Goal: Task Accomplishment & Management: Manage account settings

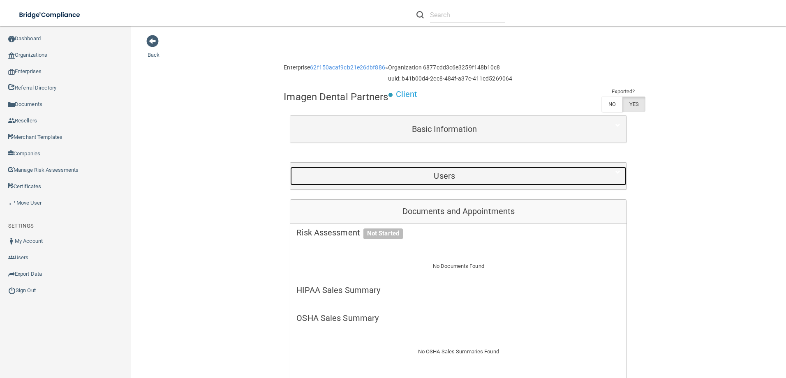
click at [470, 183] on div "Users" at bounding box center [444, 176] width 308 height 19
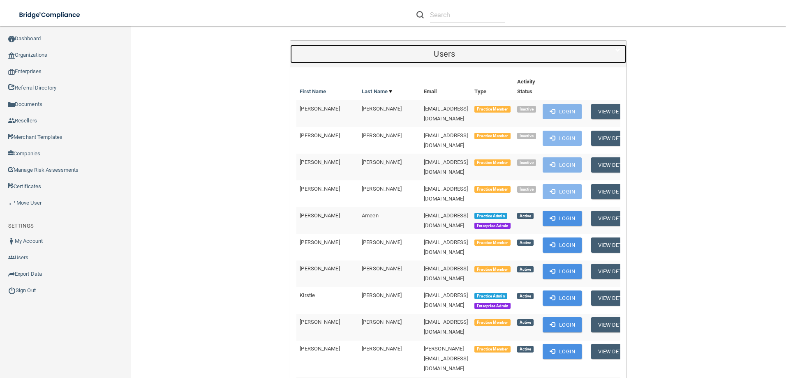
scroll to position [123, 0]
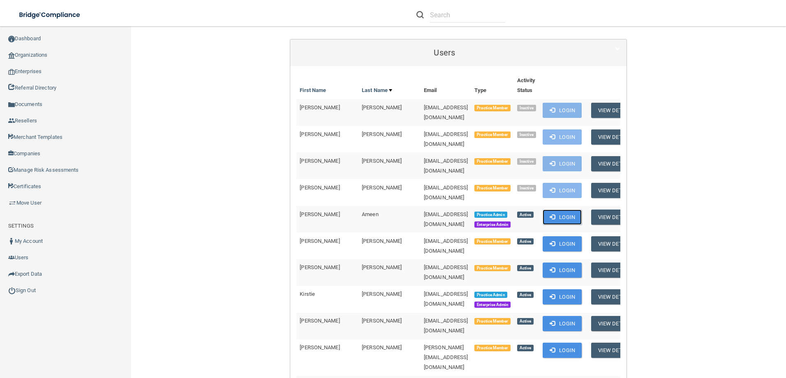
click at [582, 210] on button "Login" at bounding box center [562, 217] width 39 height 15
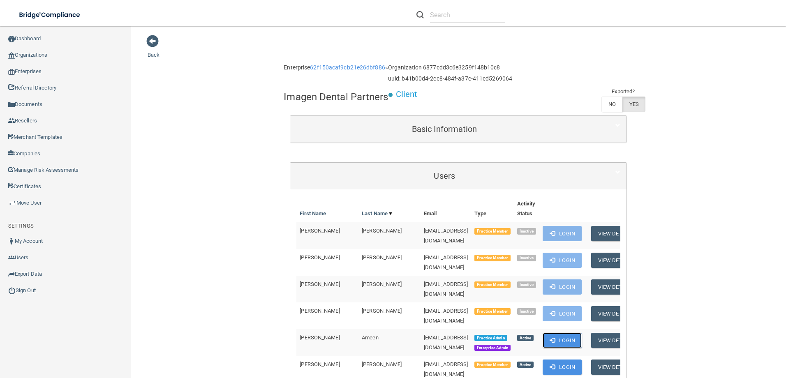
scroll to position [247, 0]
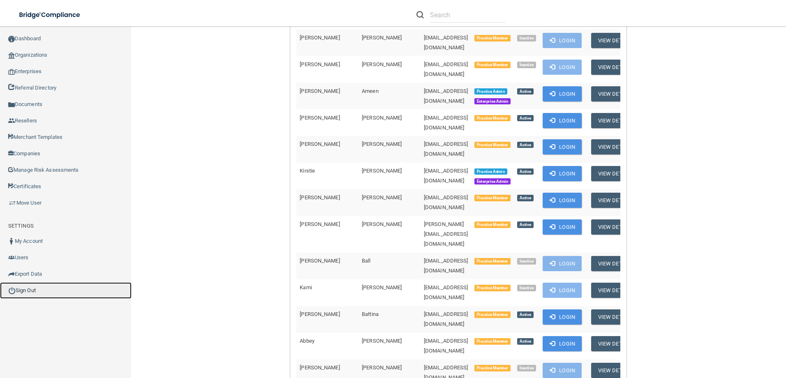
click at [31, 287] on link "Sign Out" at bounding box center [66, 290] width 132 height 16
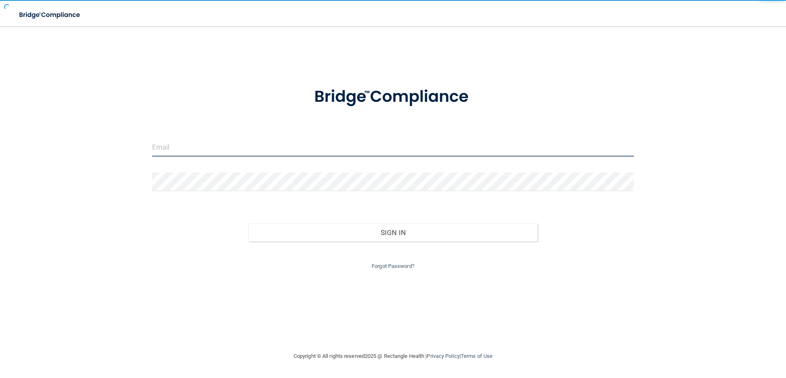
type input "[EMAIL_ADDRESS][DOMAIN_NAME]"
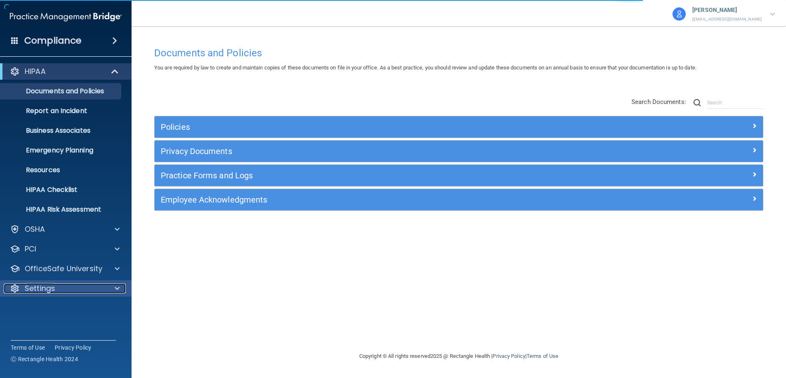
click at [71, 290] on div "Settings" at bounding box center [55, 289] width 102 height 10
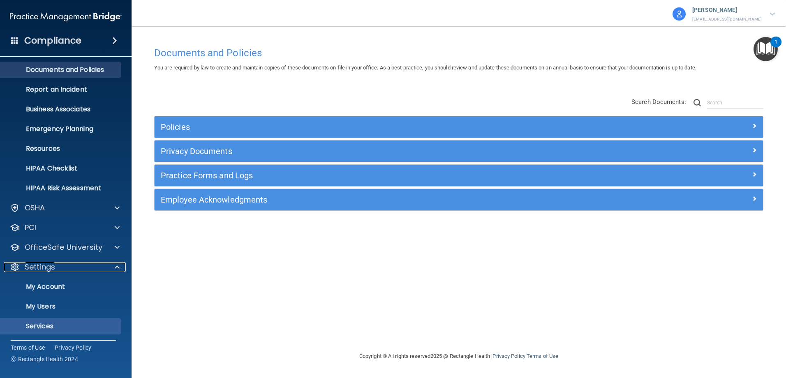
scroll to position [42, 0]
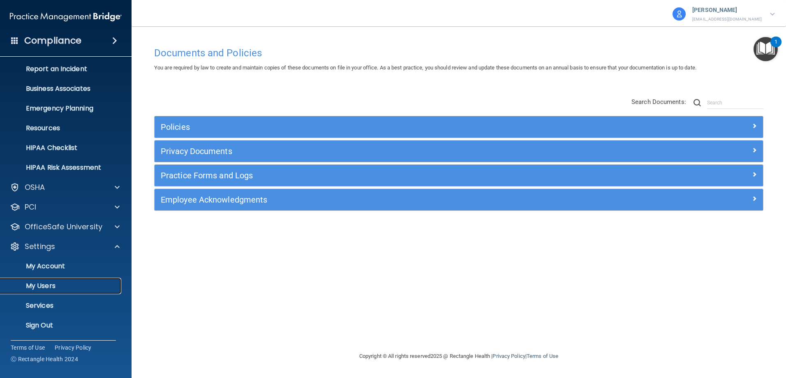
click at [56, 287] on p "My Users" at bounding box center [61, 286] width 112 height 8
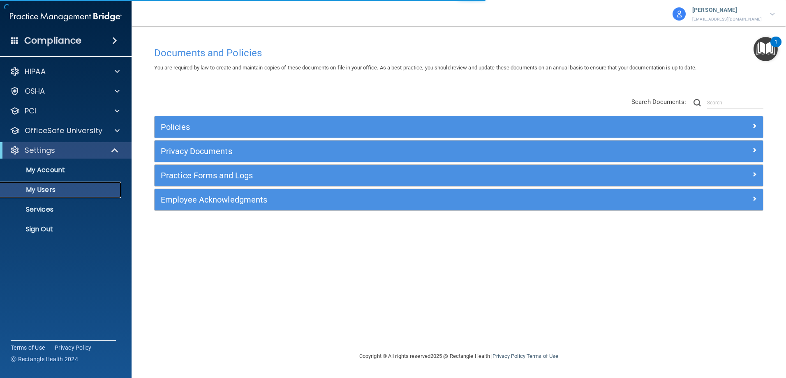
select select "20"
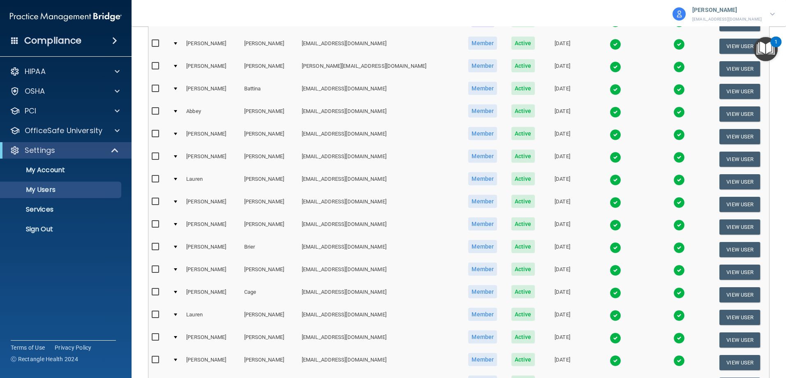
scroll to position [302, 0]
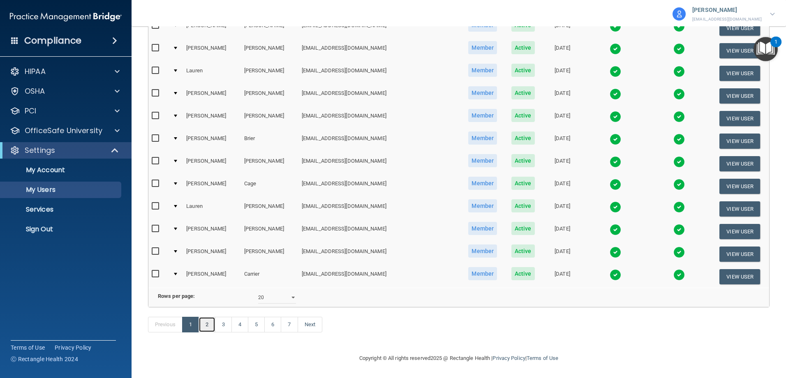
click at [211, 324] on link "2" at bounding box center [207, 325] width 17 height 16
select select "20"
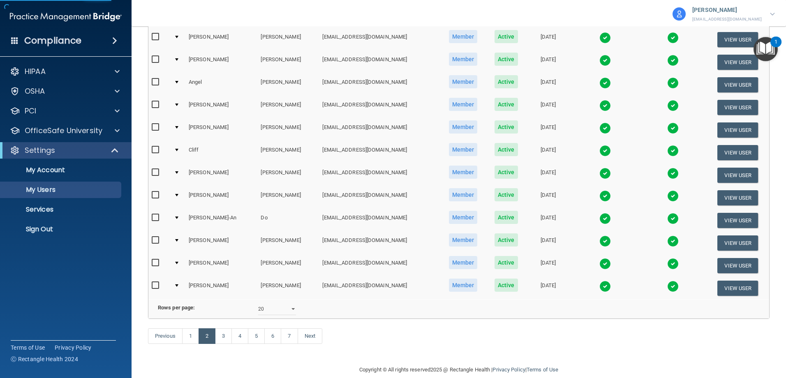
scroll to position [302, 0]
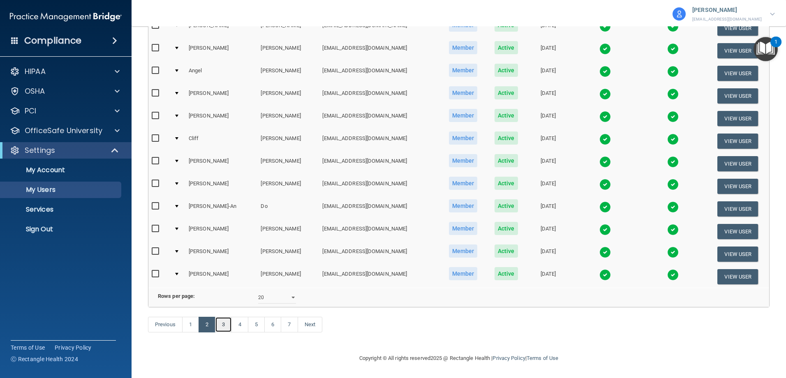
click at [224, 325] on link "3" at bounding box center [223, 325] width 17 height 16
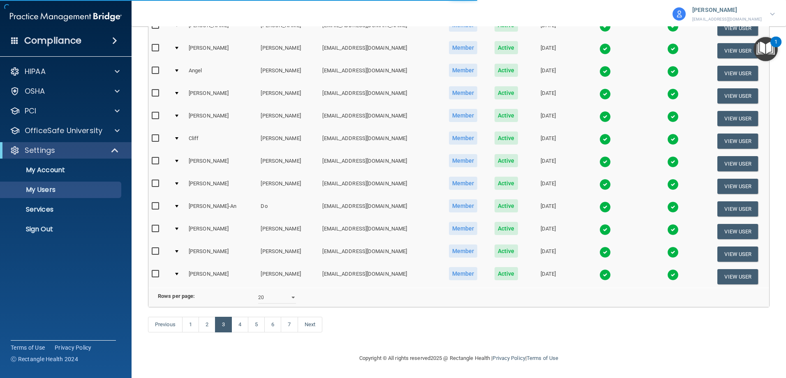
select select "20"
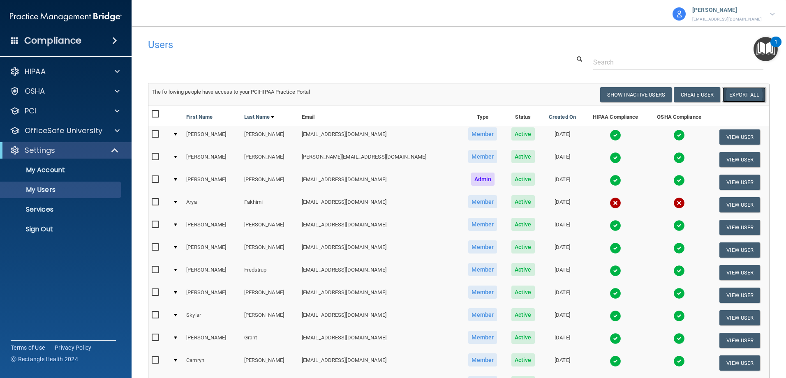
click at [727, 94] on link "Export All" at bounding box center [744, 94] width 44 height 15
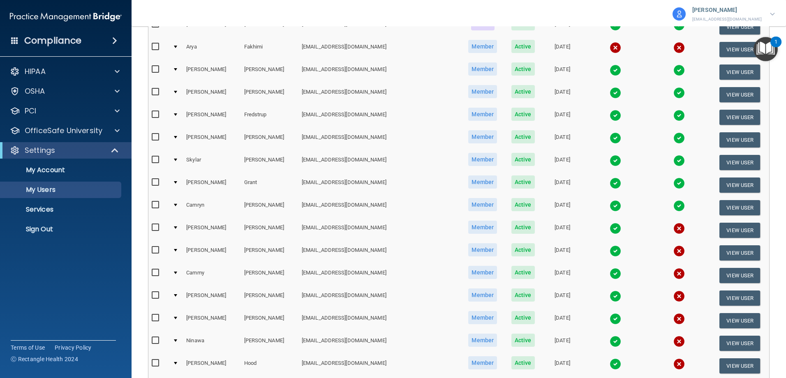
scroll to position [247, 0]
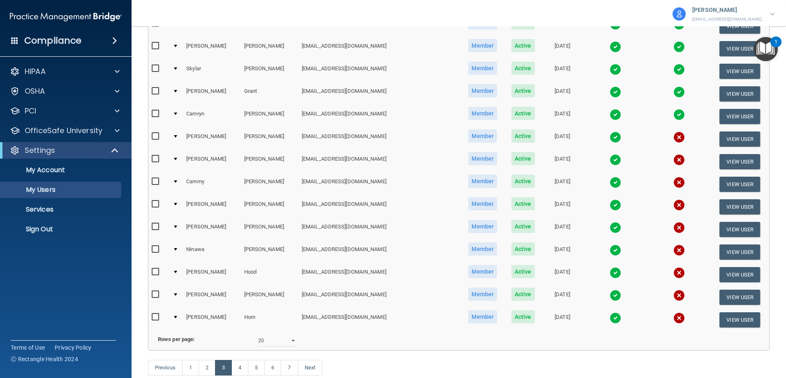
click at [674, 136] on img at bounding box center [680, 138] width 12 height 12
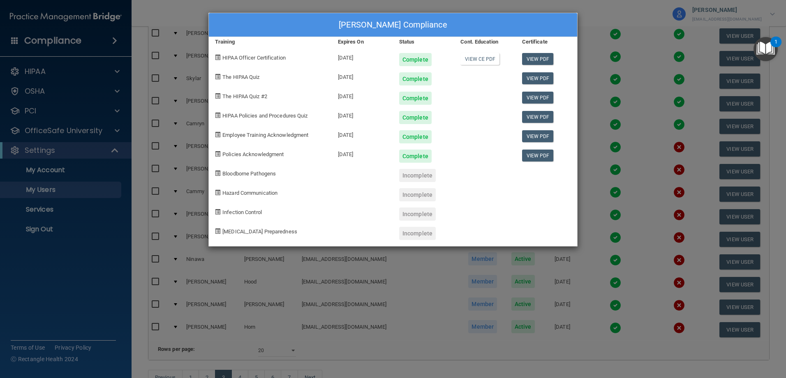
click at [663, 173] on div "Larry Hale's Compliance Training Expires On Status Cont. Education Certificate …" at bounding box center [393, 189] width 786 height 378
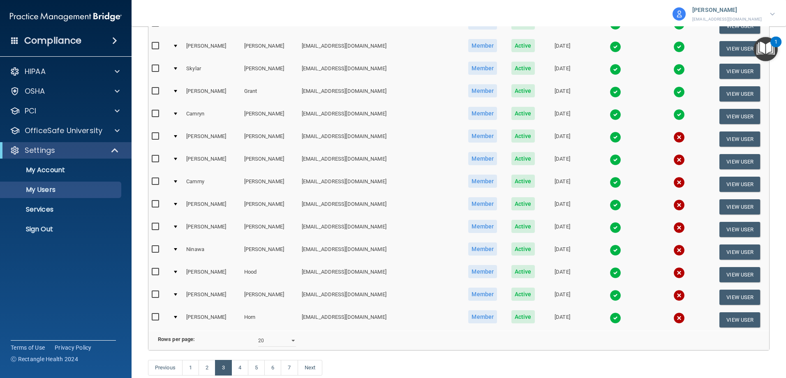
click at [674, 157] on img at bounding box center [680, 160] width 12 height 12
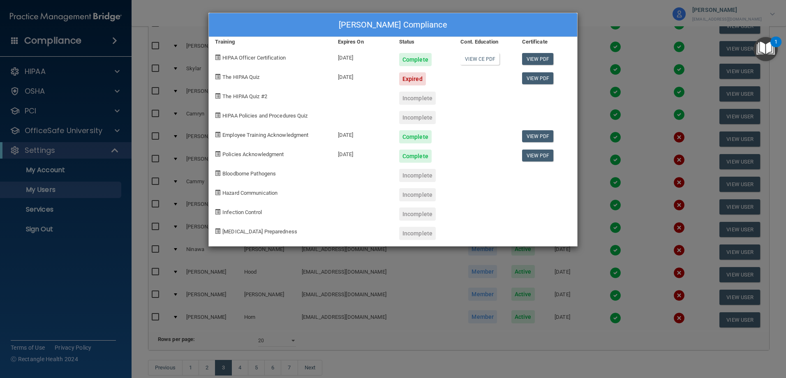
click at [674, 176] on div "Mary Hartman's Compliance Training Expires On Status Cont. Education Certificat…" at bounding box center [393, 189] width 786 height 378
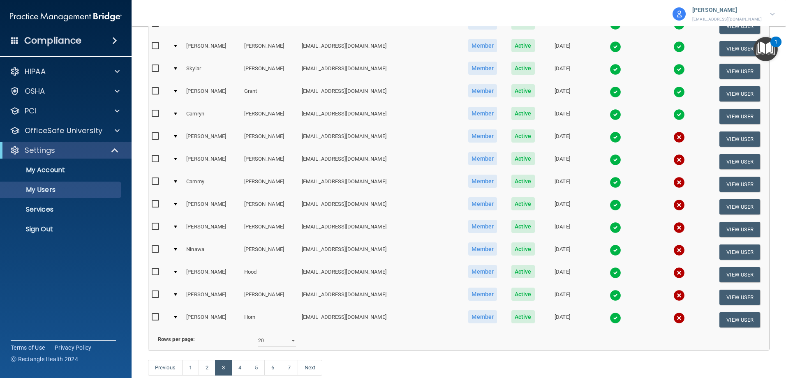
click at [674, 181] on img at bounding box center [680, 183] width 12 height 12
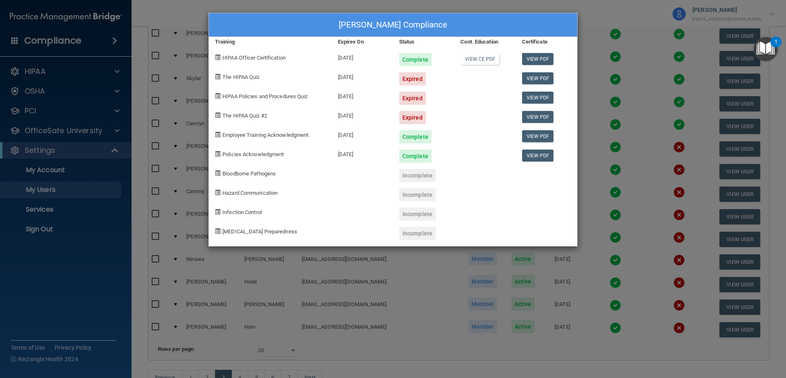
click at [671, 195] on div "Cammy Harvey's Compliance Training Expires On Status Cont. Education Certificat…" at bounding box center [393, 189] width 786 height 378
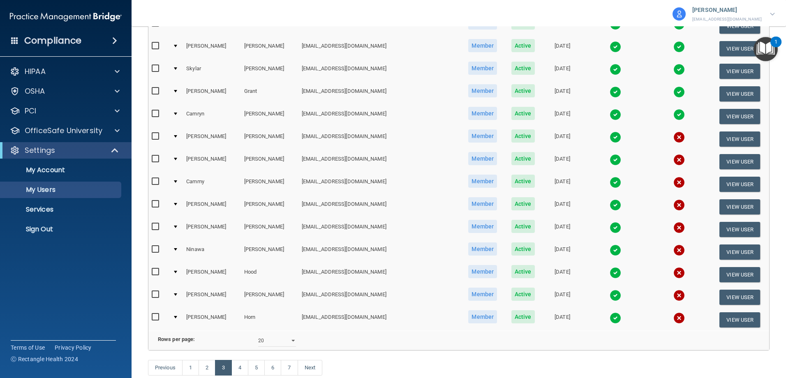
click at [674, 204] on img at bounding box center [680, 205] width 12 height 12
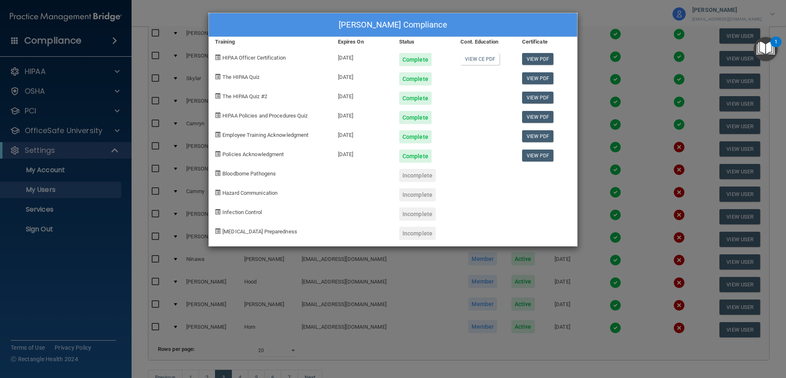
click at [671, 209] on div "Jesse Henderson's Compliance Training Expires On Status Cont. Education Certifi…" at bounding box center [393, 189] width 786 height 378
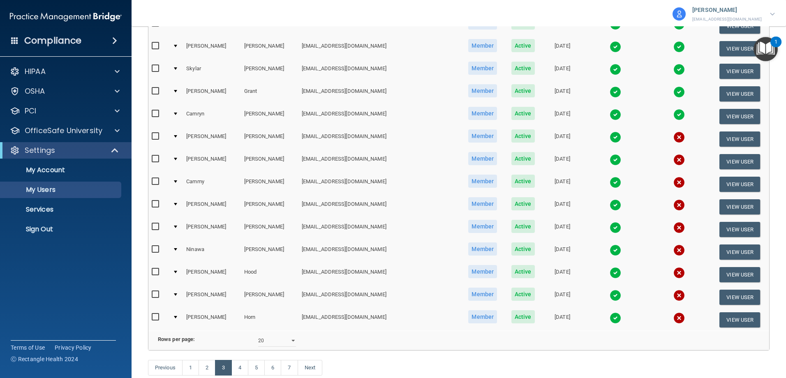
click at [674, 227] on img at bounding box center [680, 228] width 12 height 12
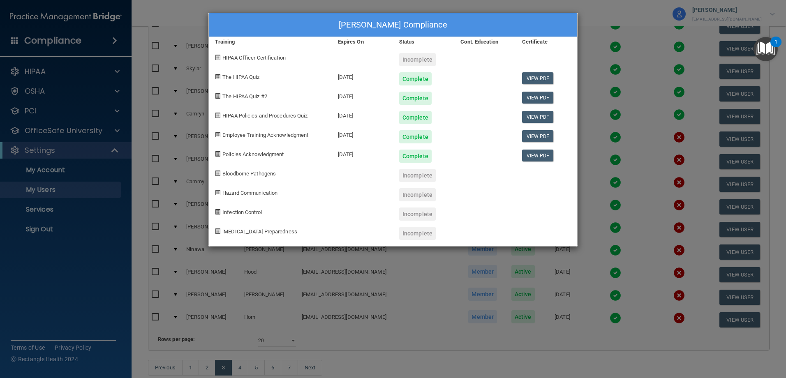
click at [657, 245] on div "Deborah Henkel's Compliance Training Expires On Status Cont. Education Certific…" at bounding box center [393, 189] width 786 height 378
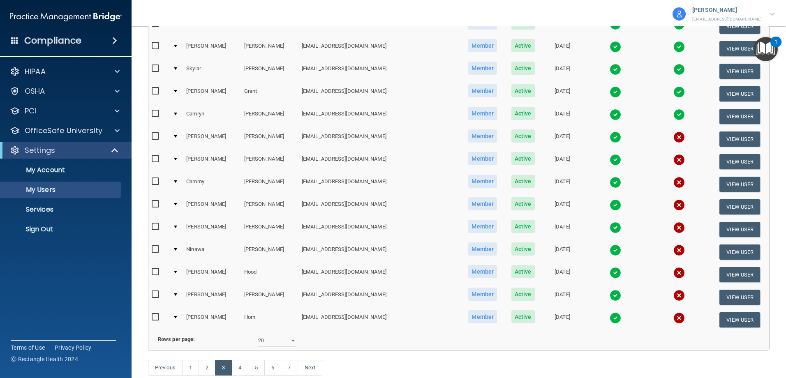
click at [674, 253] on img at bounding box center [680, 251] width 12 height 12
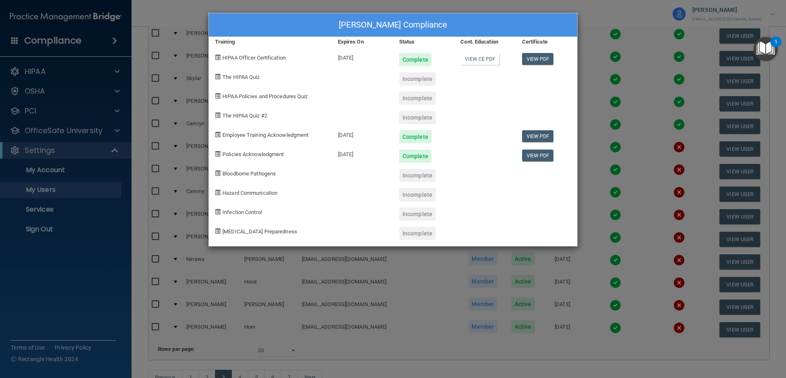
click at [664, 254] on div "Ninawa Hirmiz's Compliance Training Expires On Status Cont. Education Certifica…" at bounding box center [393, 189] width 786 height 378
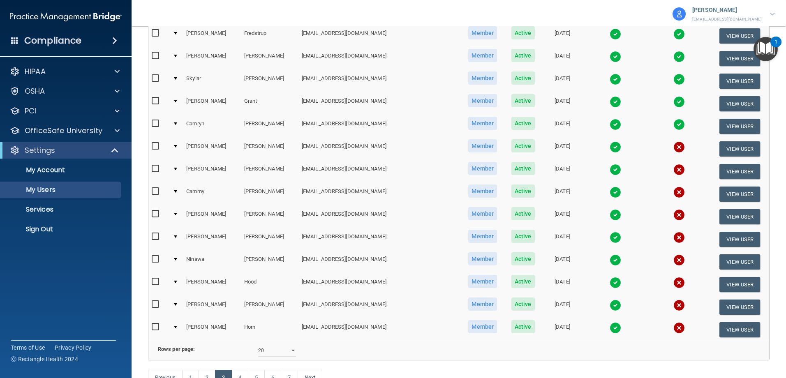
click at [674, 280] on img at bounding box center [680, 283] width 12 height 12
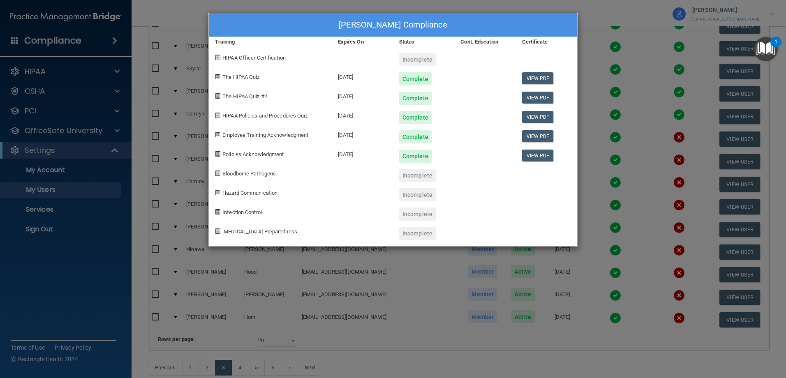
click at [677, 286] on div "Markia Hood's Compliance Training Expires On Status Cont. Education Certificate…" at bounding box center [393, 189] width 786 height 378
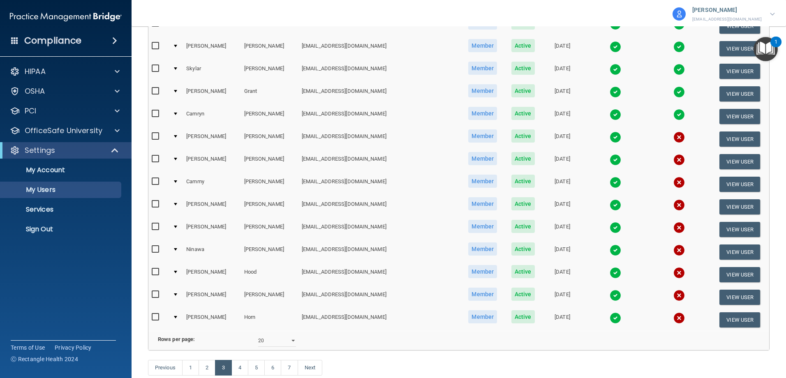
click at [610, 292] on img at bounding box center [616, 296] width 12 height 12
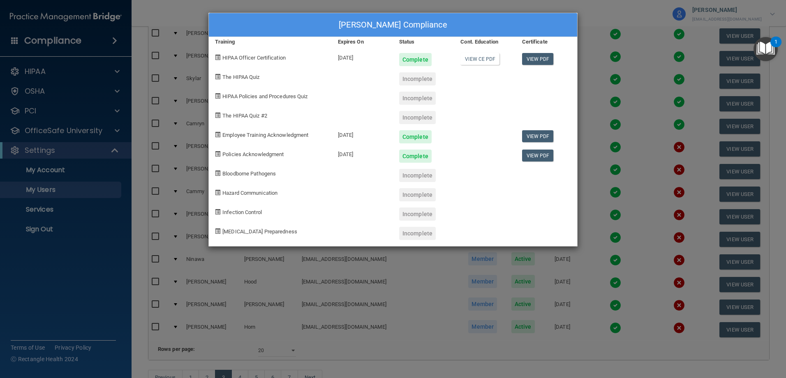
click at [605, 303] on div "Stephen Hopkins's Compliance Training Expires On Status Cont. Education Certifi…" at bounding box center [393, 189] width 786 height 378
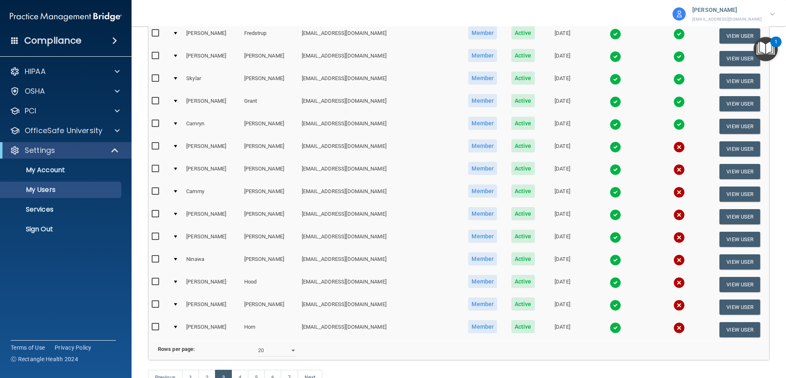
click at [610, 326] on img at bounding box center [616, 328] width 12 height 12
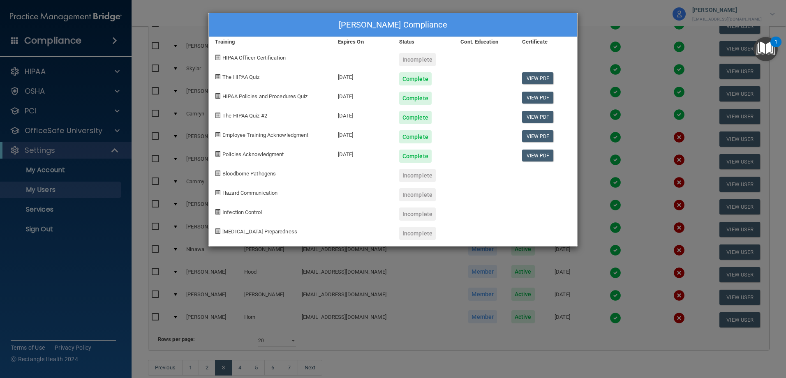
drag, startPoint x: 368, startPoint y: 340, endPoint x: 323, endPoint y: 343, distance: 45.4
click at [359, 340] on div "Allison M. Horn's Compliance Training Expires On Status Cont. Education Certifi…" at bounding box center [393, 189] width 786 height 378
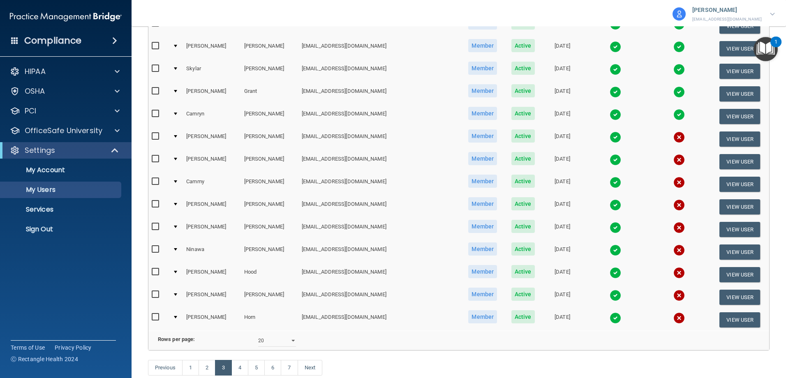
scroll to position [288, 0]
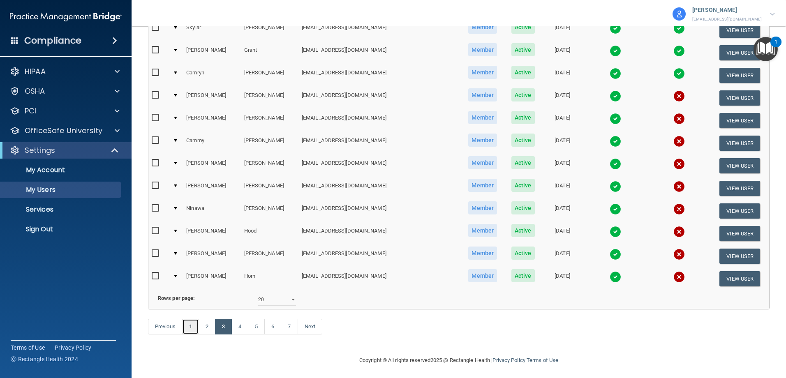
click at [192, 335] on link "1" at bounding box center [190, 327] width 17 height 16
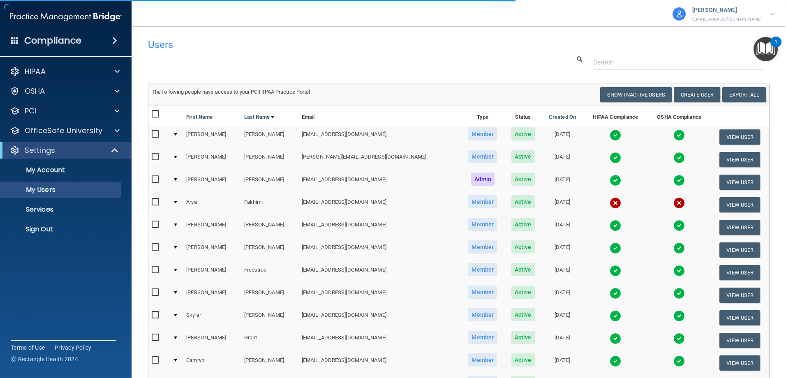
select select "20"
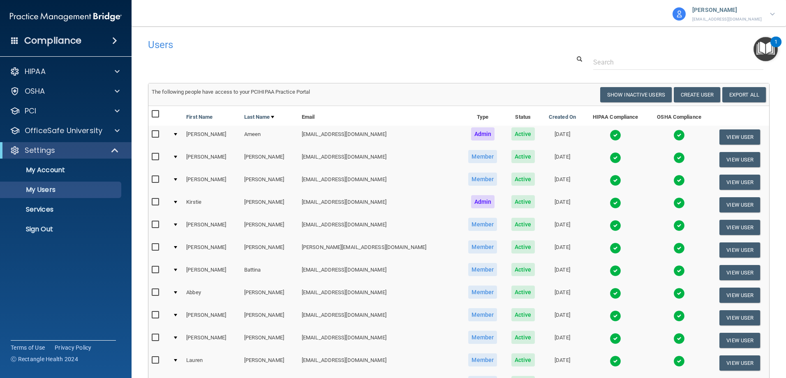
click at [610, 134] on img at bounding box center [616, 136] width 12 height 12
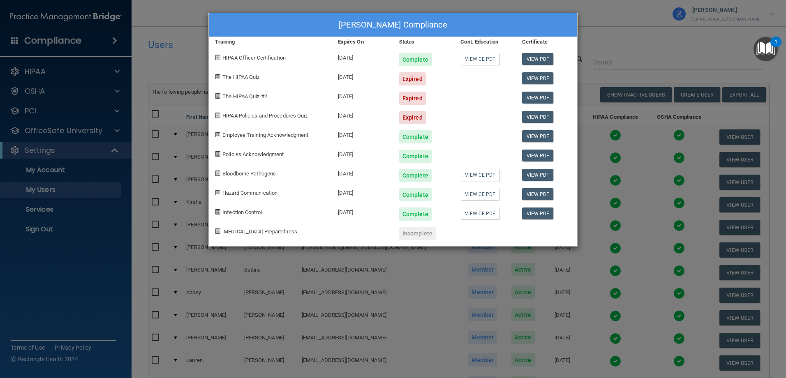
click at [591, 55] on div "Michelle Ameen's Compliance Training Expires On Status Cont. Education Certific…" at bounding box center [393, 189] width 786 height 378
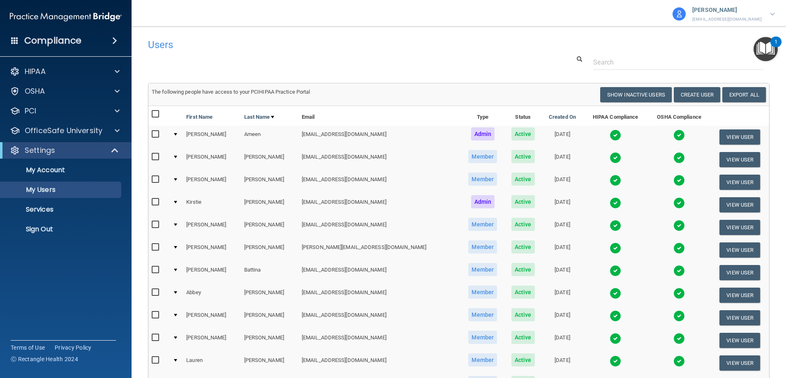
click at [610, 157] on img at bounding box center [616, 158] width 12 height 12
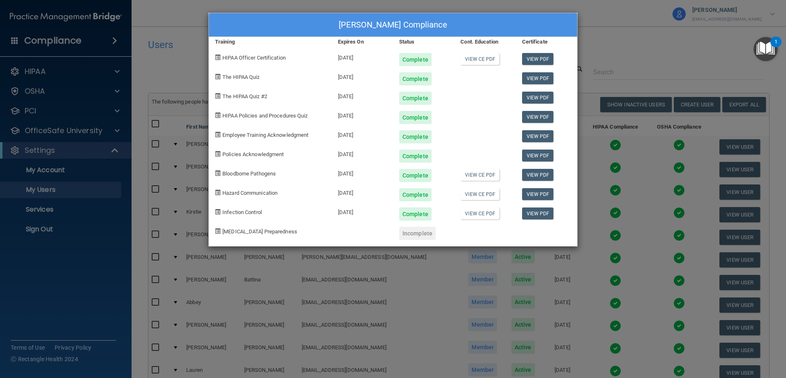
click at [593, 184] on div "Alexandra Anderson's Compliance Training Expires On Status Cont. Education Cert…" at bounding box center [393, 189] width 786 height 378
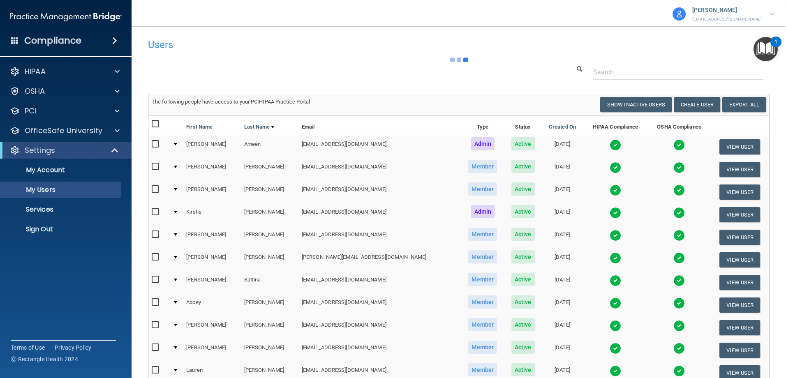
click at [594, 187] on td at bounding box center [615, 192] width 65 height 23
click at [610, 187] on img at bounding box center [616, 191] width 12 height 12
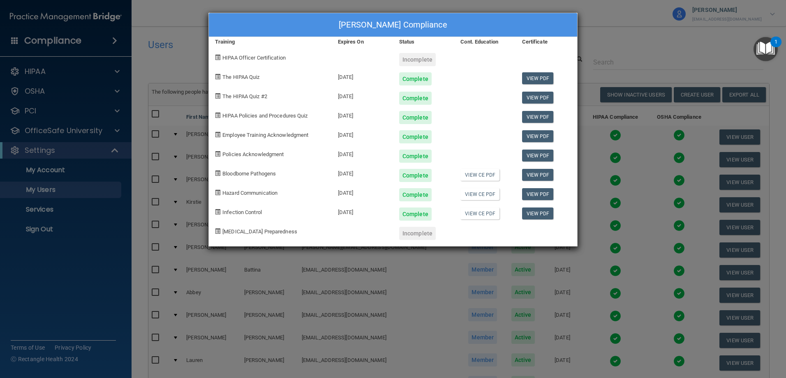
click at [608, 32] on div "Kathleen Armstrong's Compliance Training Expires On Status Cont. Education Cert…" at bounding box center [393, 189] width 786 height 378
click at [609, 32] on div "Kathleen Armstrong's Compliance Training Expires On Status Cont. Education Cert…" at bounding box center [393, 189] width 786 height 378
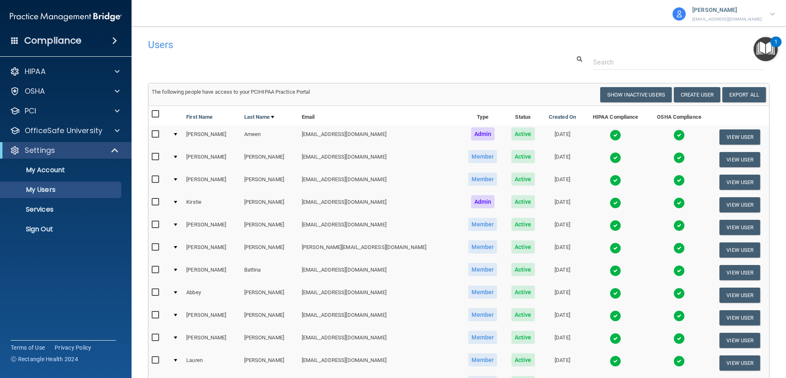
click at [610, 227] on img at bounding box center [616, 226] width 12 height 12
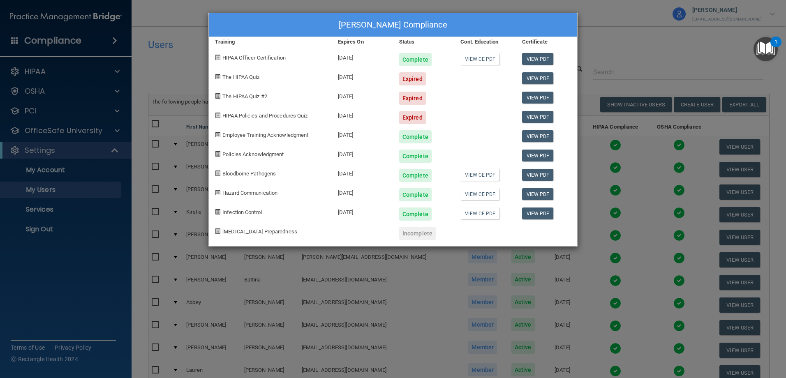
click at [620, 44] on div "Michael Augins's Compliance Training Expires On Status Cont. Education Certific…" at bounding box center [393, 189] width 786 height 378
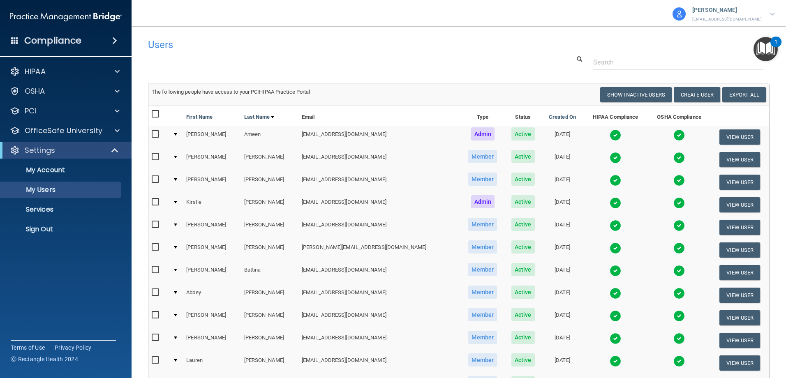
click at [590, 259] on td at bounding box center [615, 250] width 65 height 23
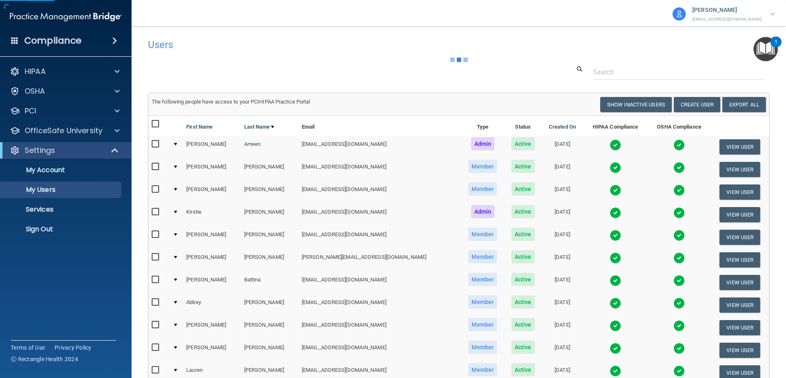
click at [610, 276] on img at bounding box center [616, 281] width 12 height 12
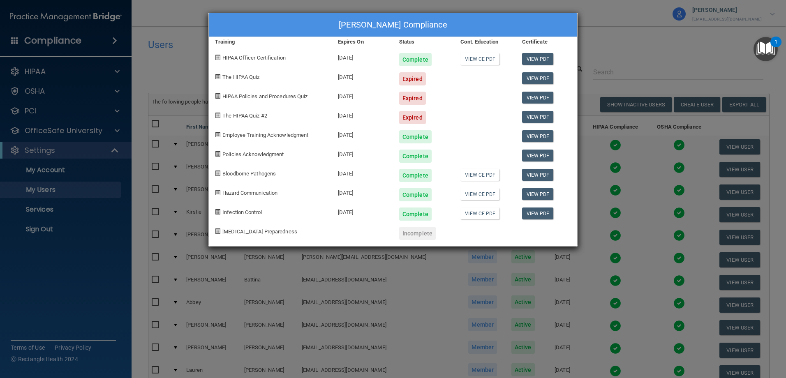
click at [645, 56] on div "Kelly Battina's Compliance Training Expires On Status Cont. Education Certifica…" at bounding box center [393, 189] width 786 height 378
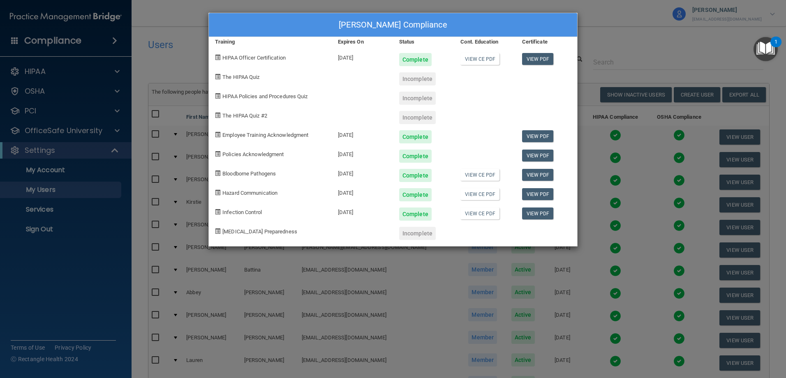
click at [645, 58] on div "Maria Avila's Compliance Training Expires On Status Cont. Education Certificate…" at bounding box center [393, 189] width 786 height 378
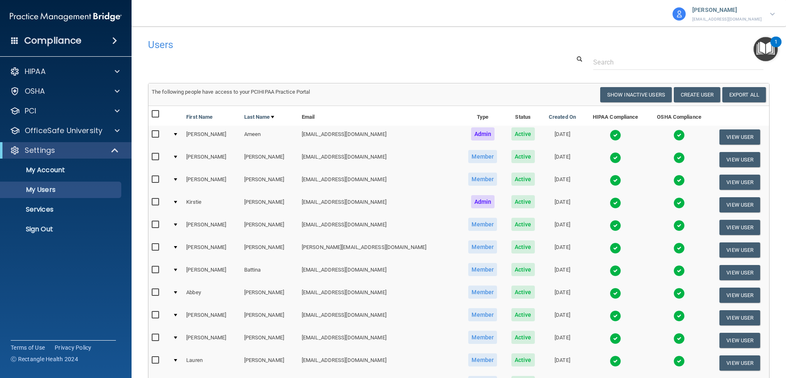
click at [610, 272] on img at bounding box center [616, 271] width 12 height 12
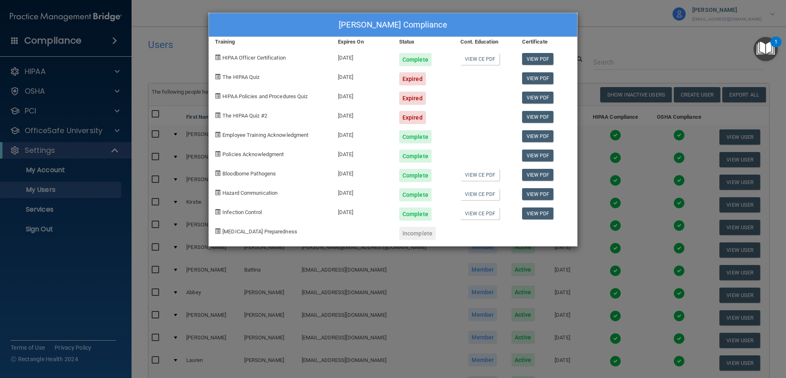
click at [602, 42] on div "Kelly Battina's Compliance Training Expires On Status Cont. Education Certifica…" at bounding box center [393, 189] width 786 height 378
